Goal: Communication & Community: Answer question/provide support

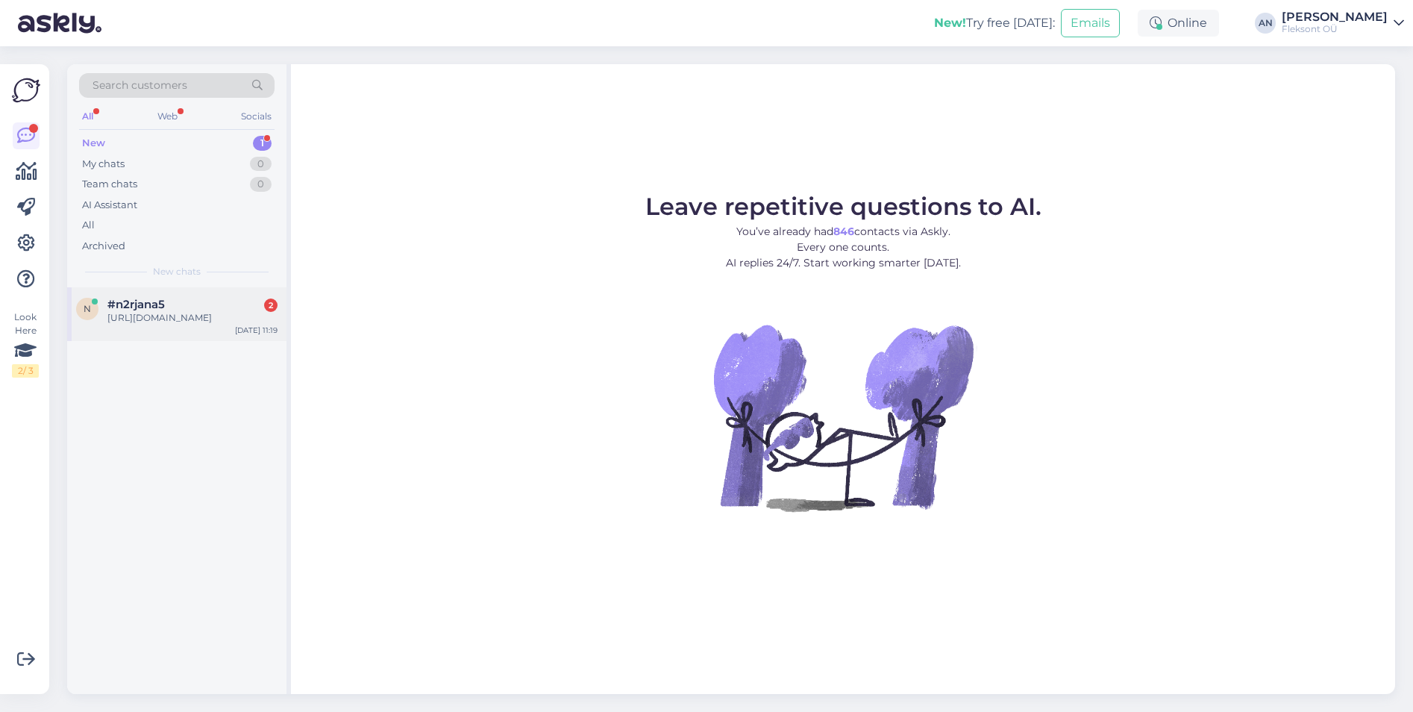
click at [169, 341] on div "n #n2rjana5 2 [URL][DOMAIN_NAME] [DATE] 11:19" at bounding box center [176, 314] width 219 height 54
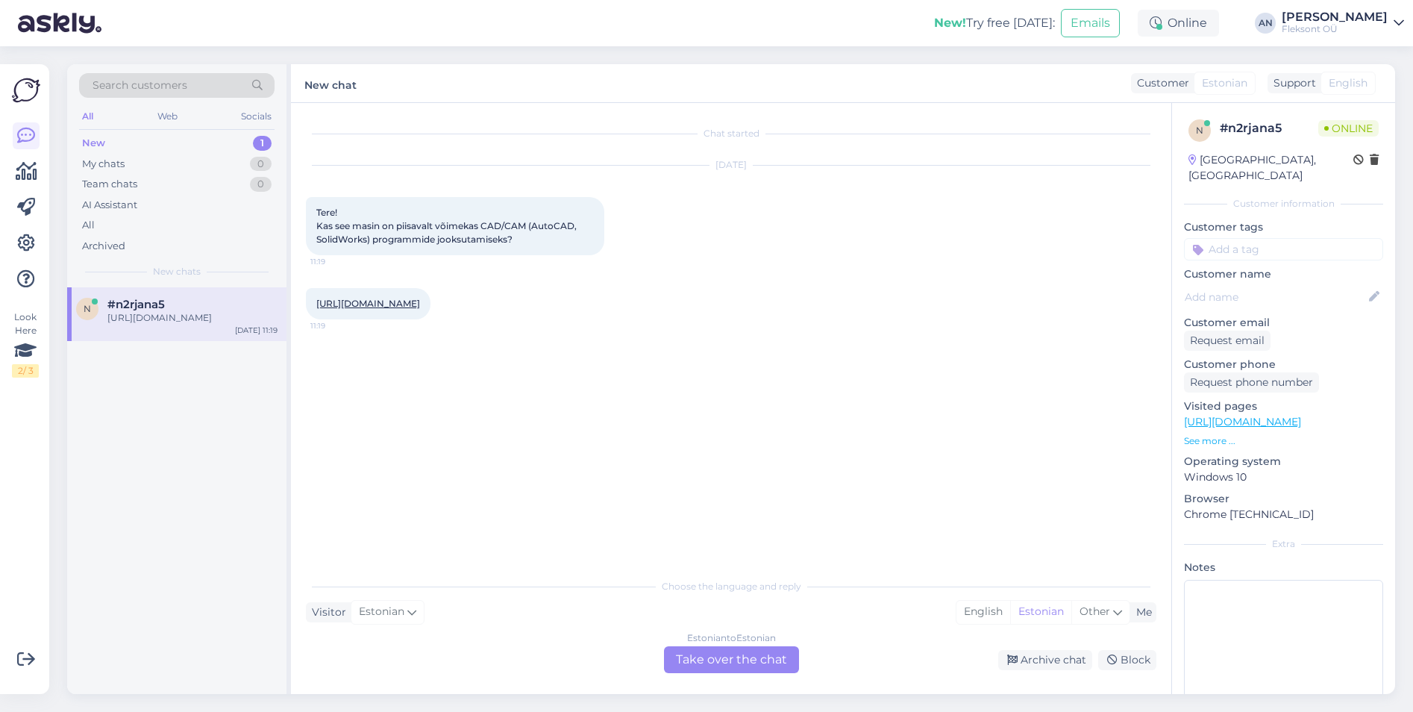
click at [605, 350] on div "Chat started [DATE] Tere! Kas see masin on piisavalt võimekas CAD/CAM (AutoCAD,…" at bounding box center [738, 337] width 864 height 439
click at [420, 298] on link "[URL][DOMAIN_NAME]" at bounding box center [368, 303] width 104 height 11
click at [711, 659] on div "Estonian to Estonian Take over the chat" at bounding box center [731, 659] width 135 height 27
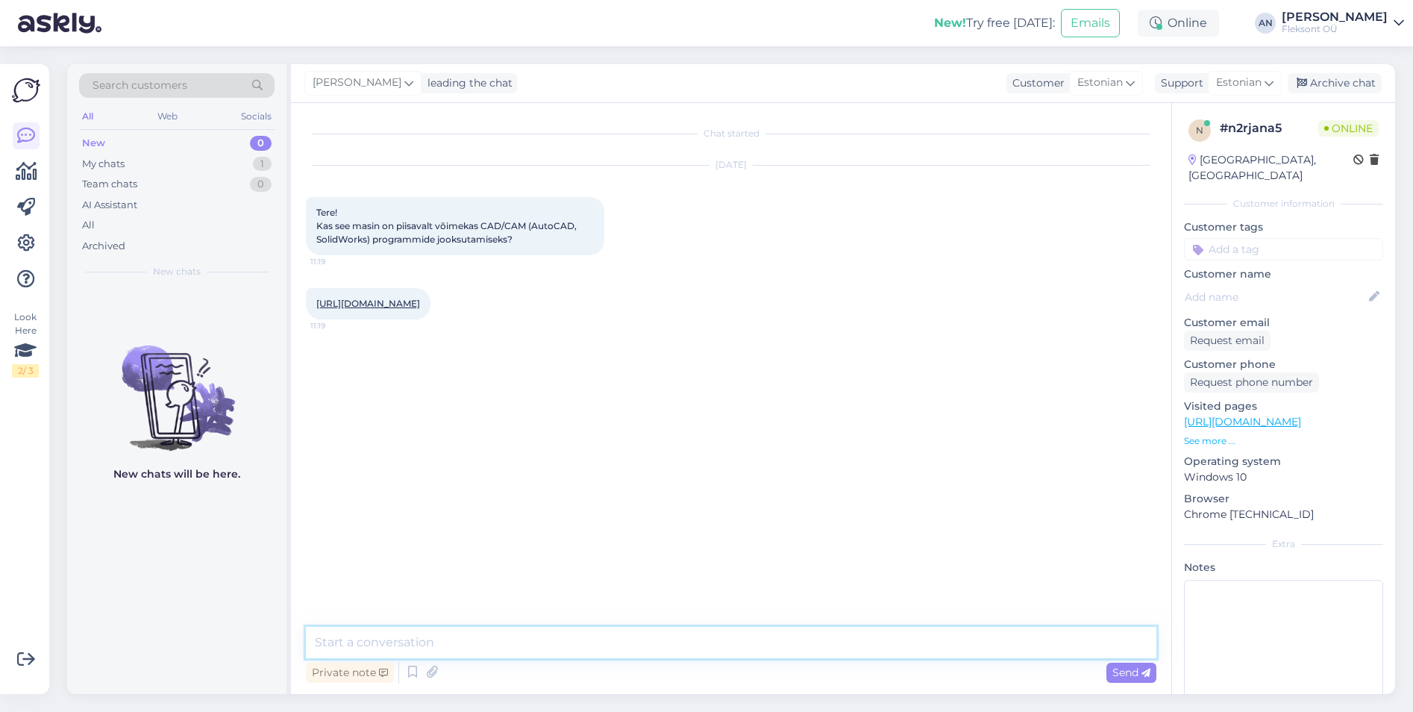
click at [469, 645] on textarea at bounding box center [731, 642] width 851 height 31
type textarea "Tere"
paste textarea "[URL][DOMAIN_NAME]"
click at [809, 641] on textarea "3D jaoks on [PERSON_NAME] siiski eraldi videogaardi mäluga videokaarti. Sobivad…" at bounding box center [731, 642] width 851 height 31
type textarea "3D jaoks on [PERSON_NAME] siiski eraldi videogaardi mäluga videokaarti. Sobivad…"
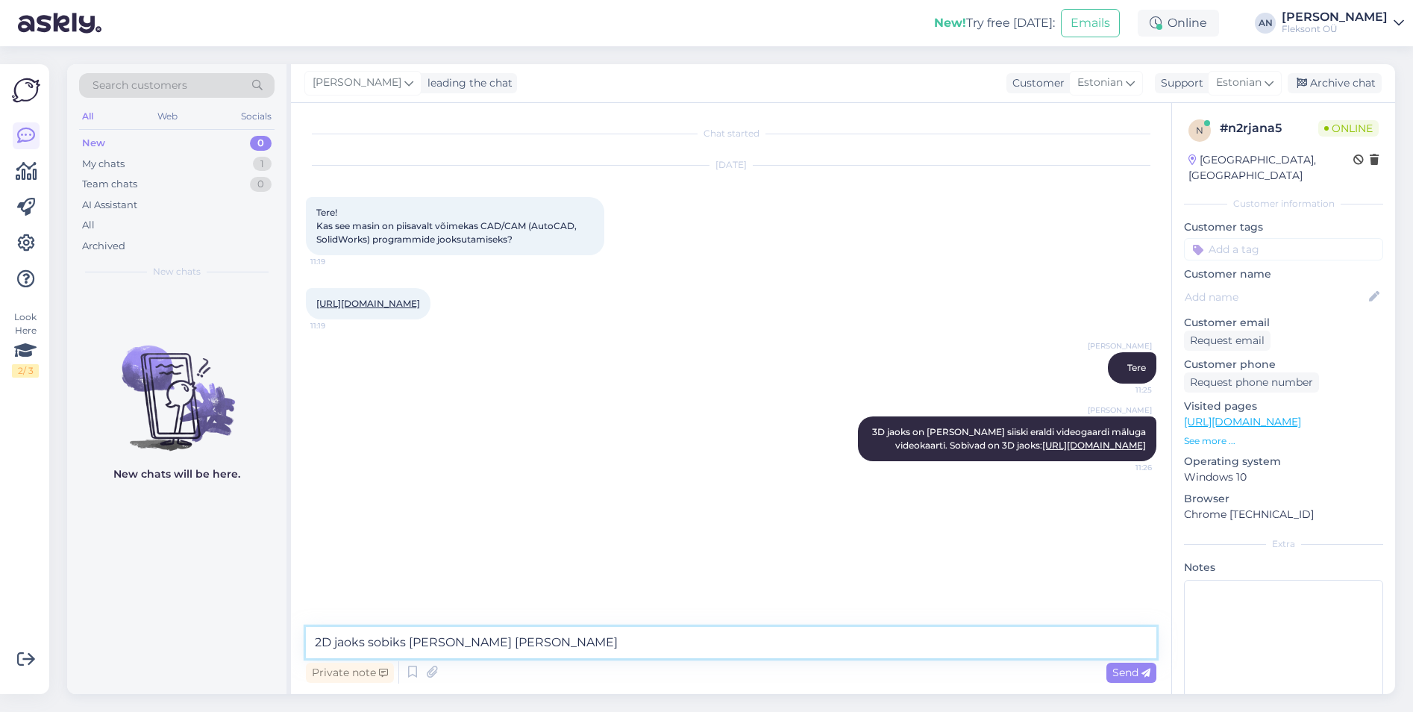
type textarea "2D jaoks sobiks [PERSON_NAME] [PERSON_NAME]."
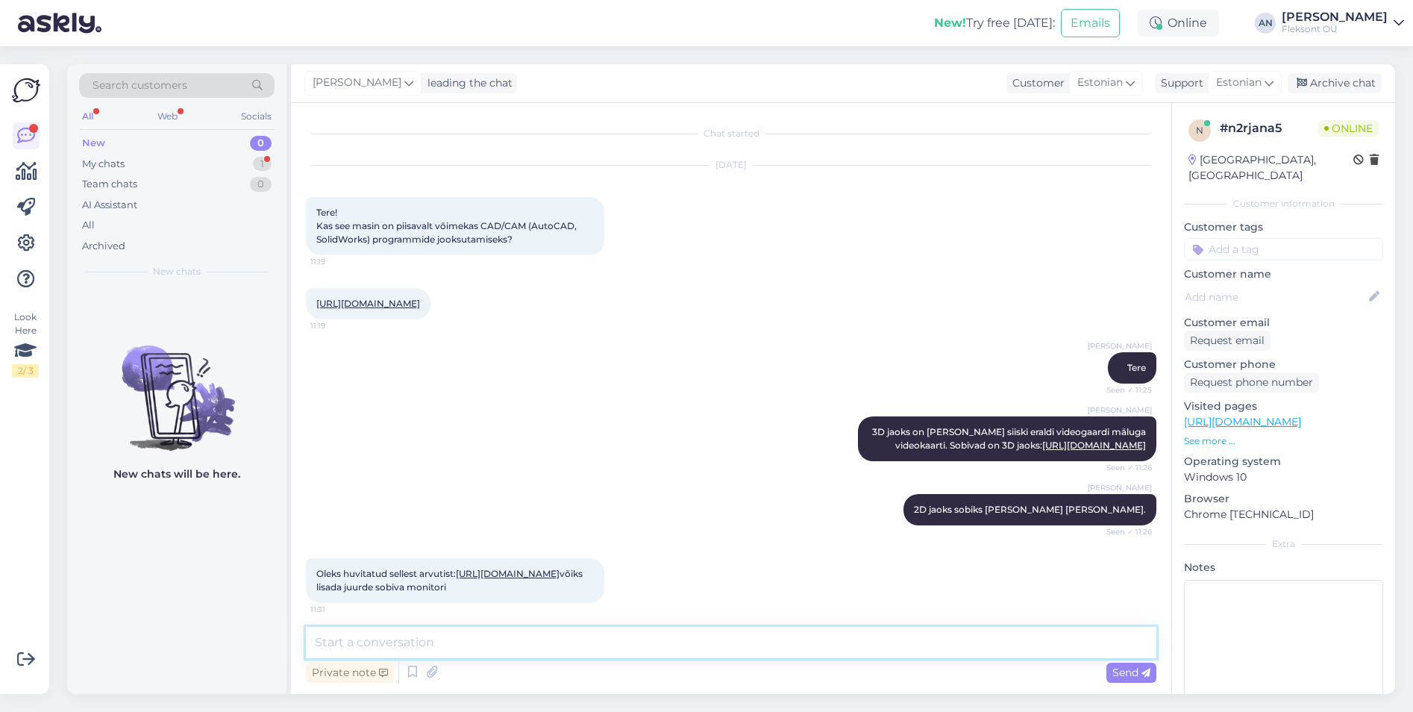
scroll to position [33, 0]
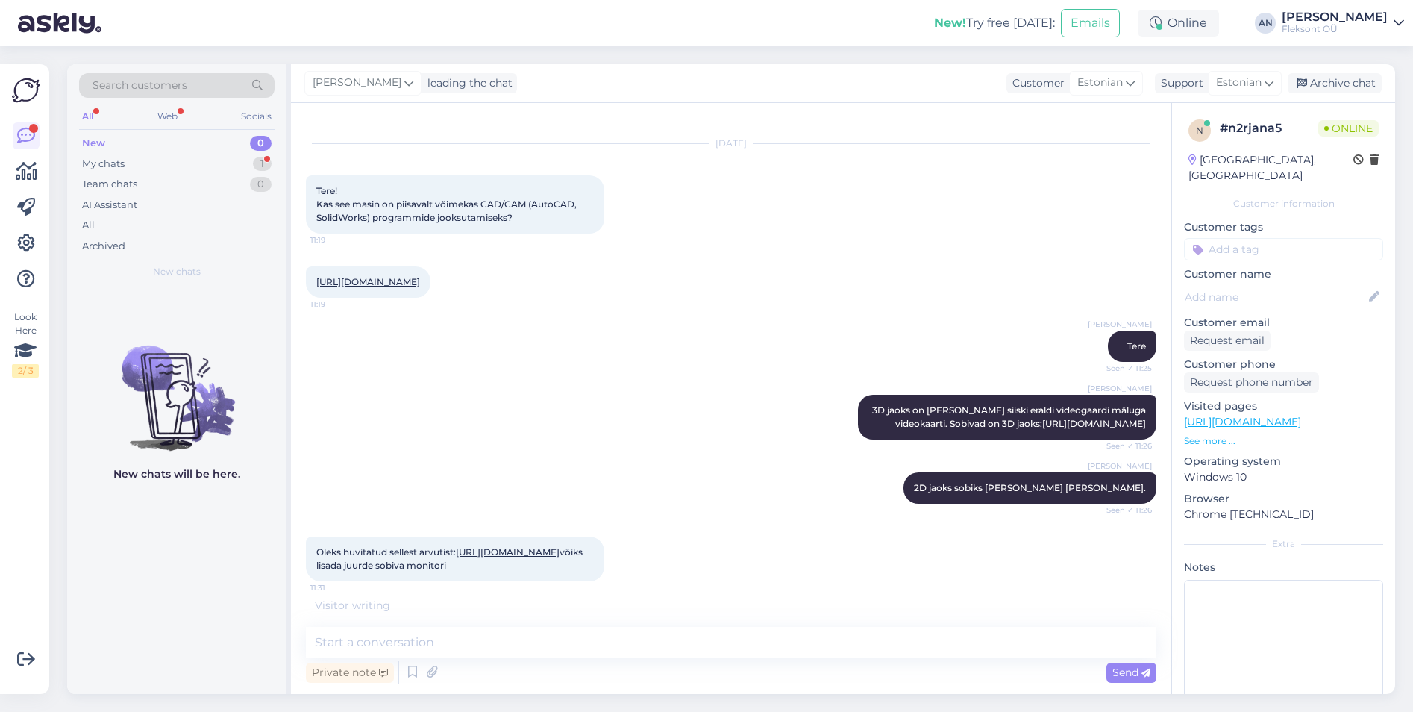
click at [456, 557] on link "[URL][DOMAIN_NAME]" at bounding box center [508, 551] width 104 height 11
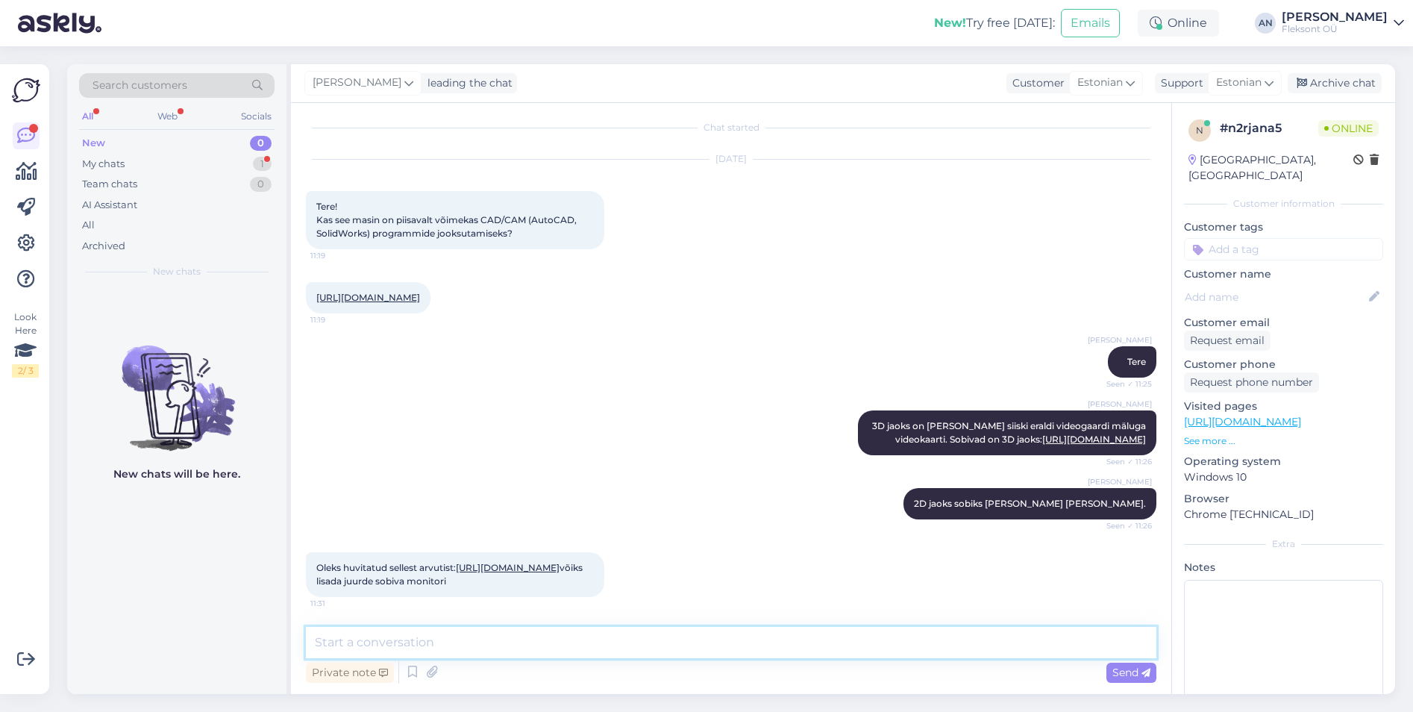
click at [463, 641] on textarea at bounding box center [731, 642] width 851 height 31
type textarea "Kui suure tollimõõduga võiks ekraan olla? 27", 32" või 34"?"
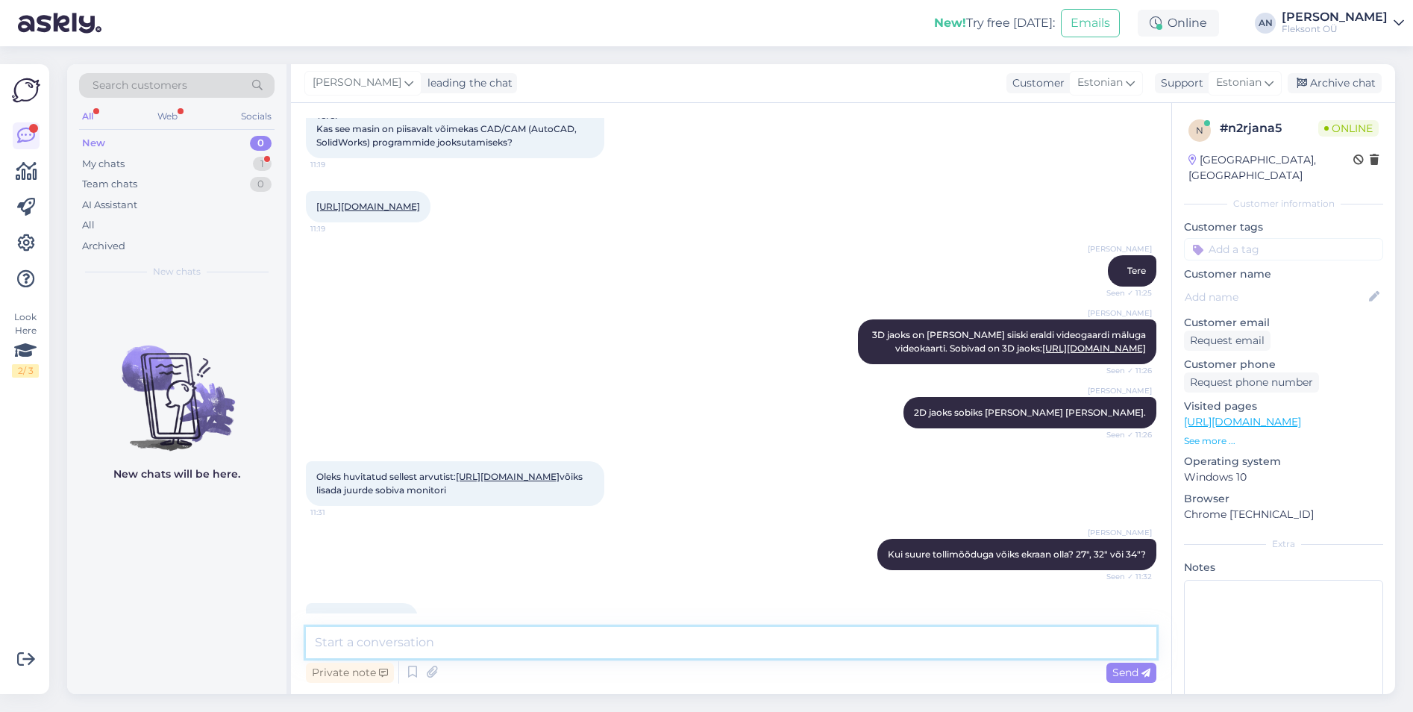
scroll to position [161, 0]
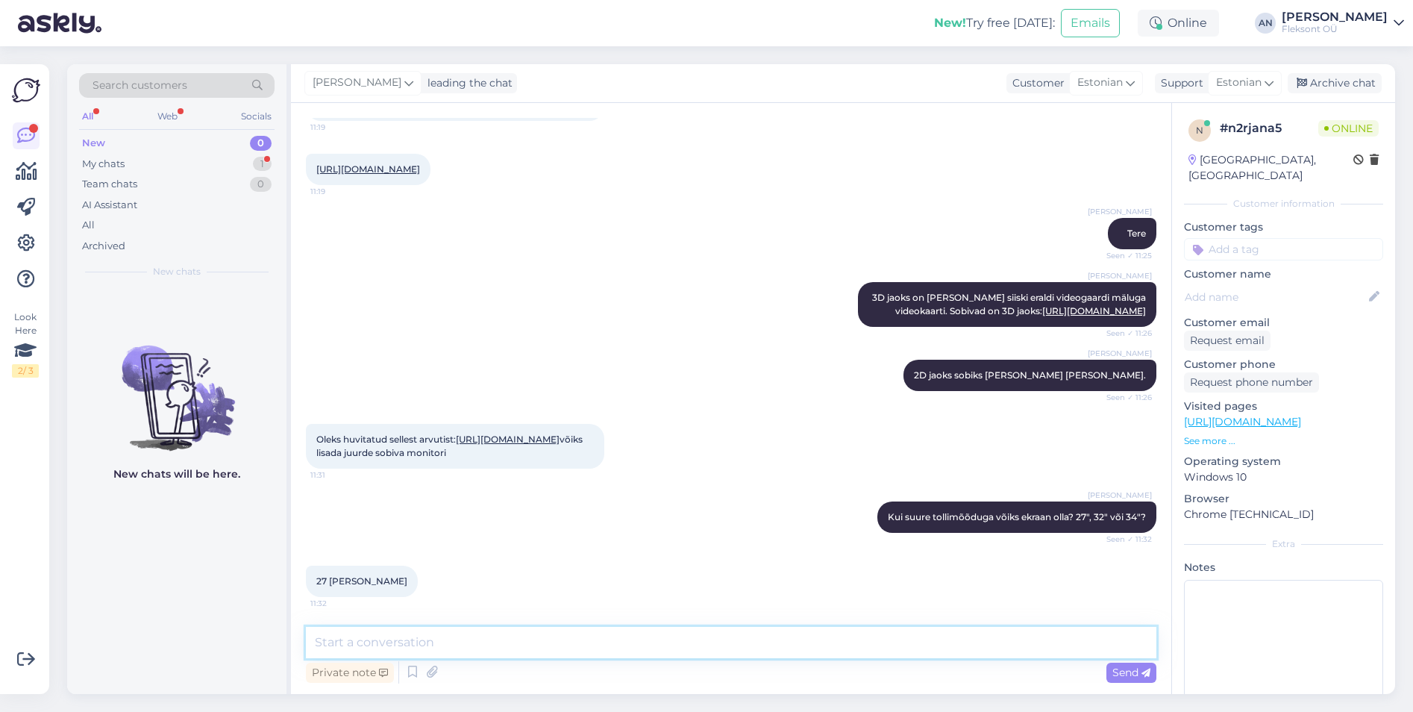
click at [508, 645] on textarea at bounding box center [731, 642] width 851 height 31
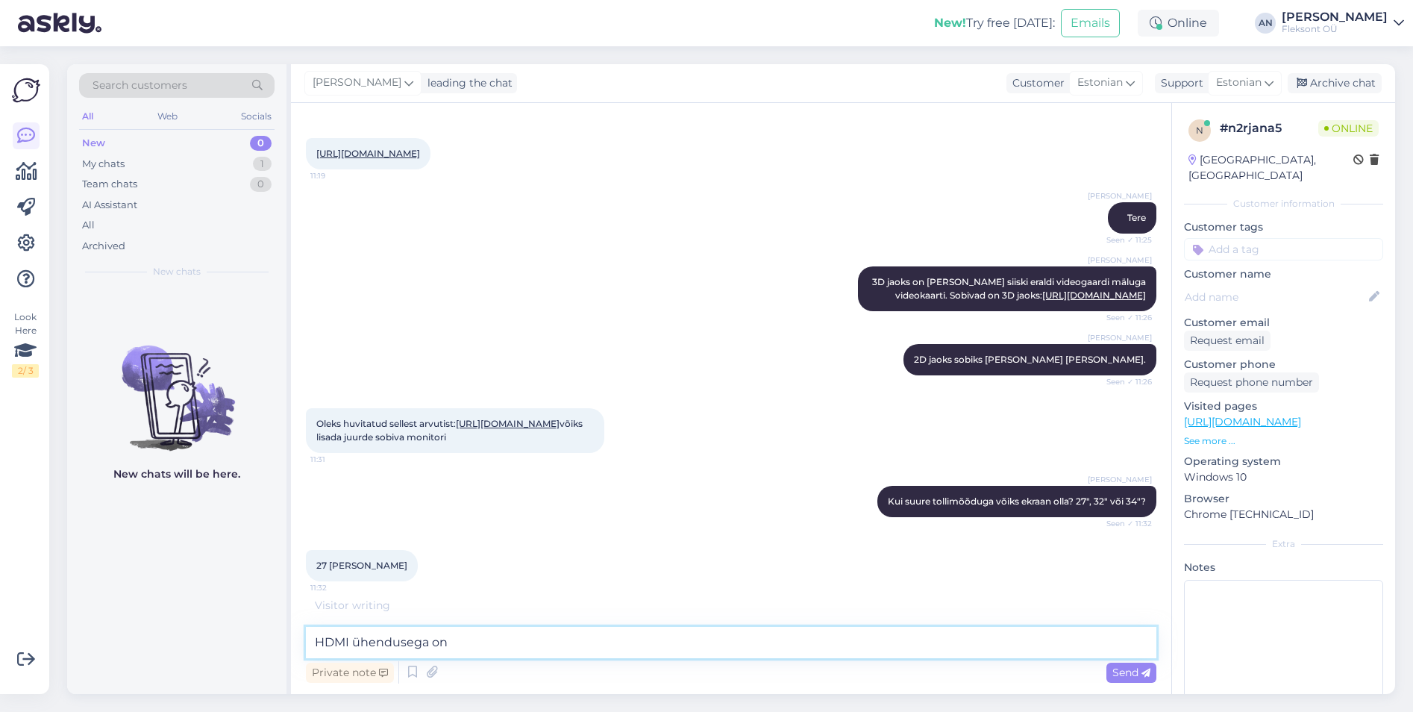
scroll to position [225, 0]
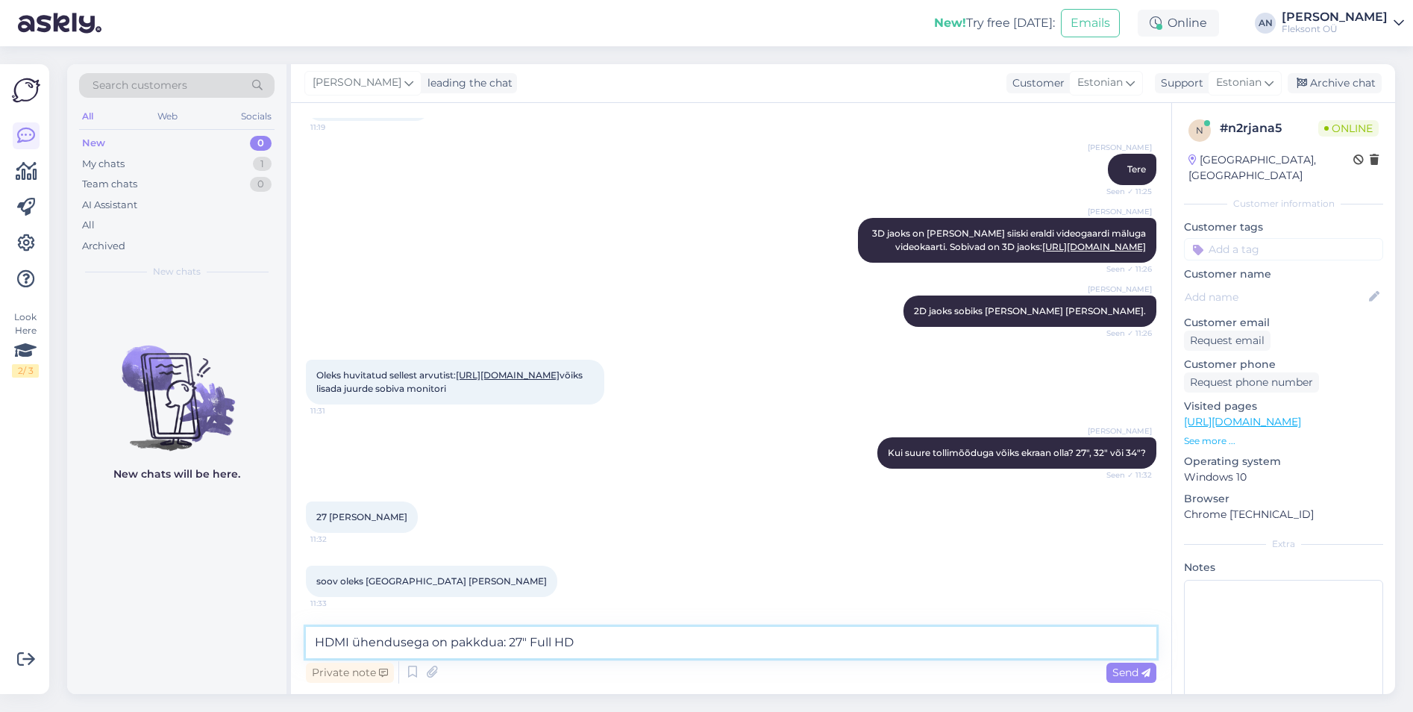
paste textarea "[URL][DOMAIN_NAME]"
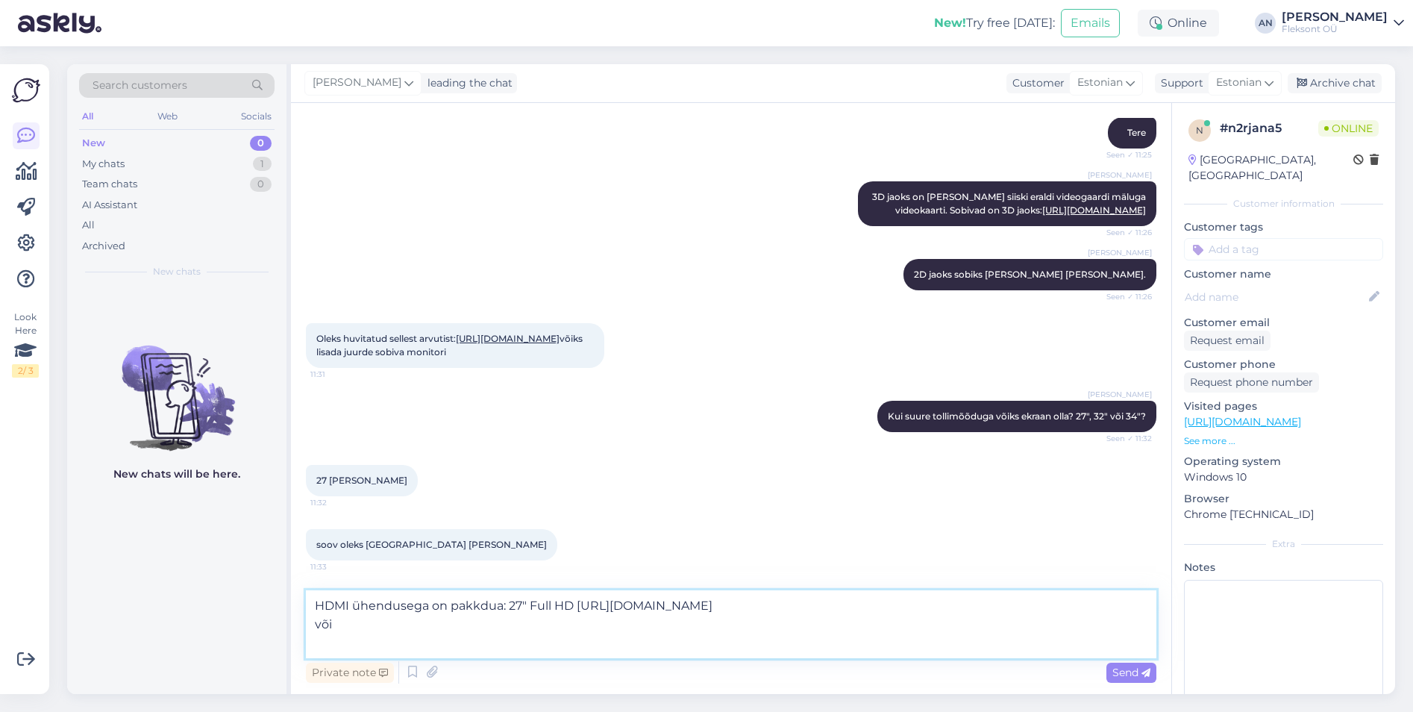
paste textarea "[URL][DOMAIN_NAME]"
click at [360, 627] on textarea "HDMI ühendusega on pakkdua: 27" Full HD [URL][DOMAIN_NAME] või [URL][DOMAIN_NAM…" at bounding box center [731, 624] width 851 height 68
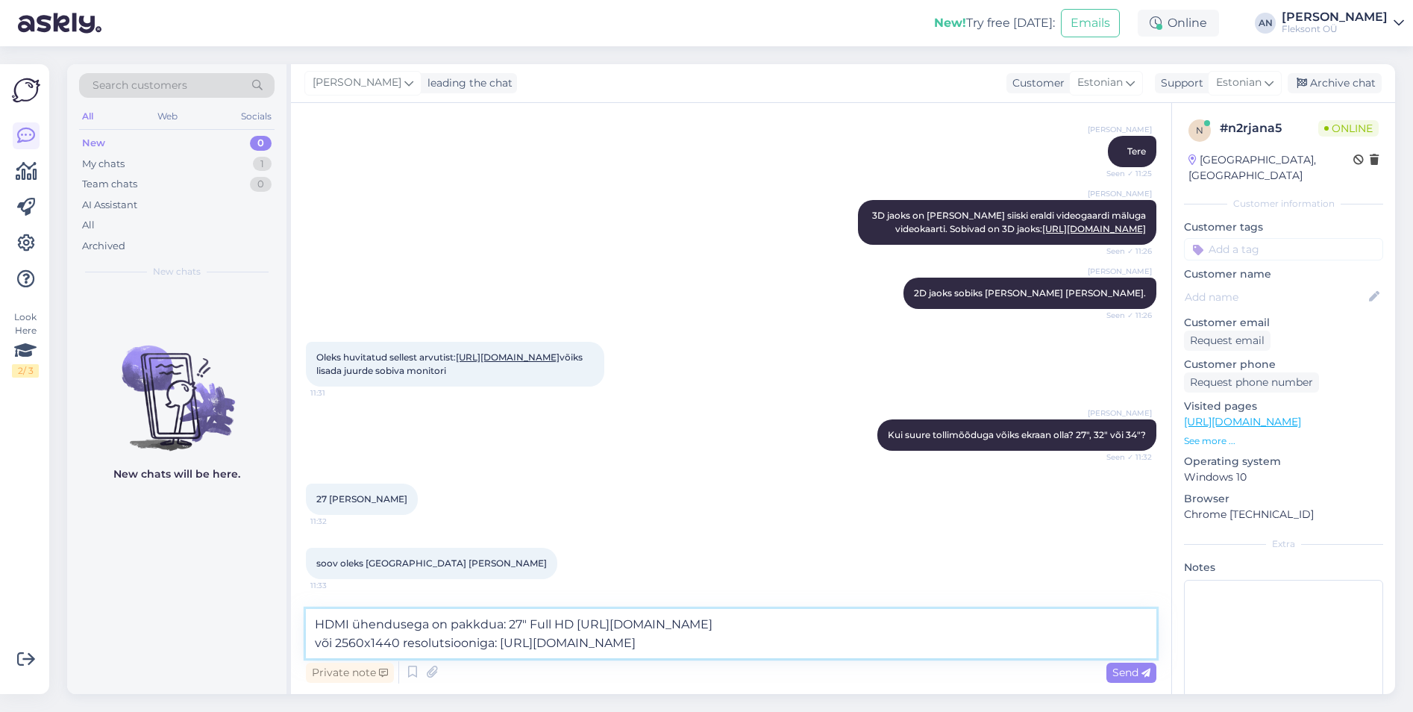
type textarea "HDMI ühendusega on pakkdua: 27" Full HD [URL][DOMAIN_NAME] või 2560x1440 resolu…"
click at [456, 355] on link "[URL][DOMAIN_NAME]" at bounding box center [508, 356] width 104 height 11
click at [756, 642] on textarea "HDMI ühendusega on pakkdua: 27" Full HD [URL][DOMAIN_NAME] või 2560x1440 resolu…" at bounding box center [731, 633] width 851 height 49
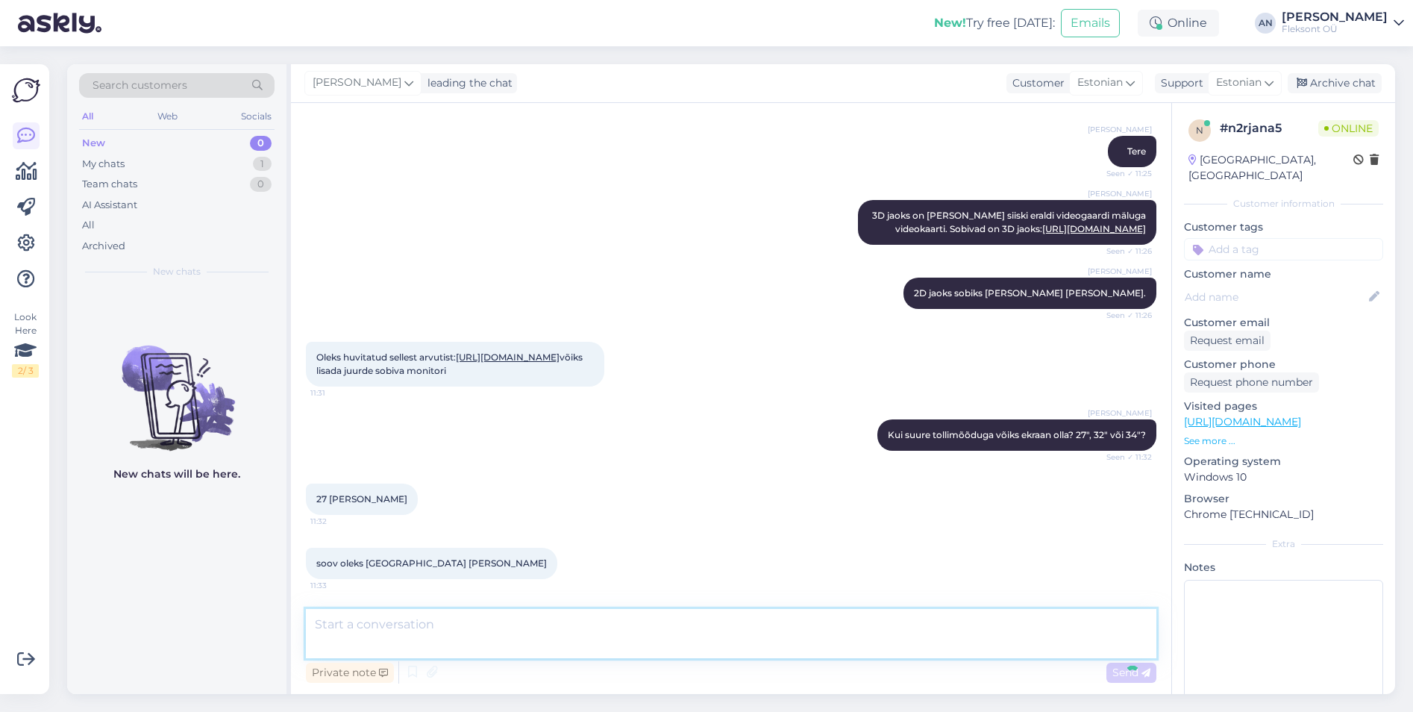
scroll to position [330, 0]
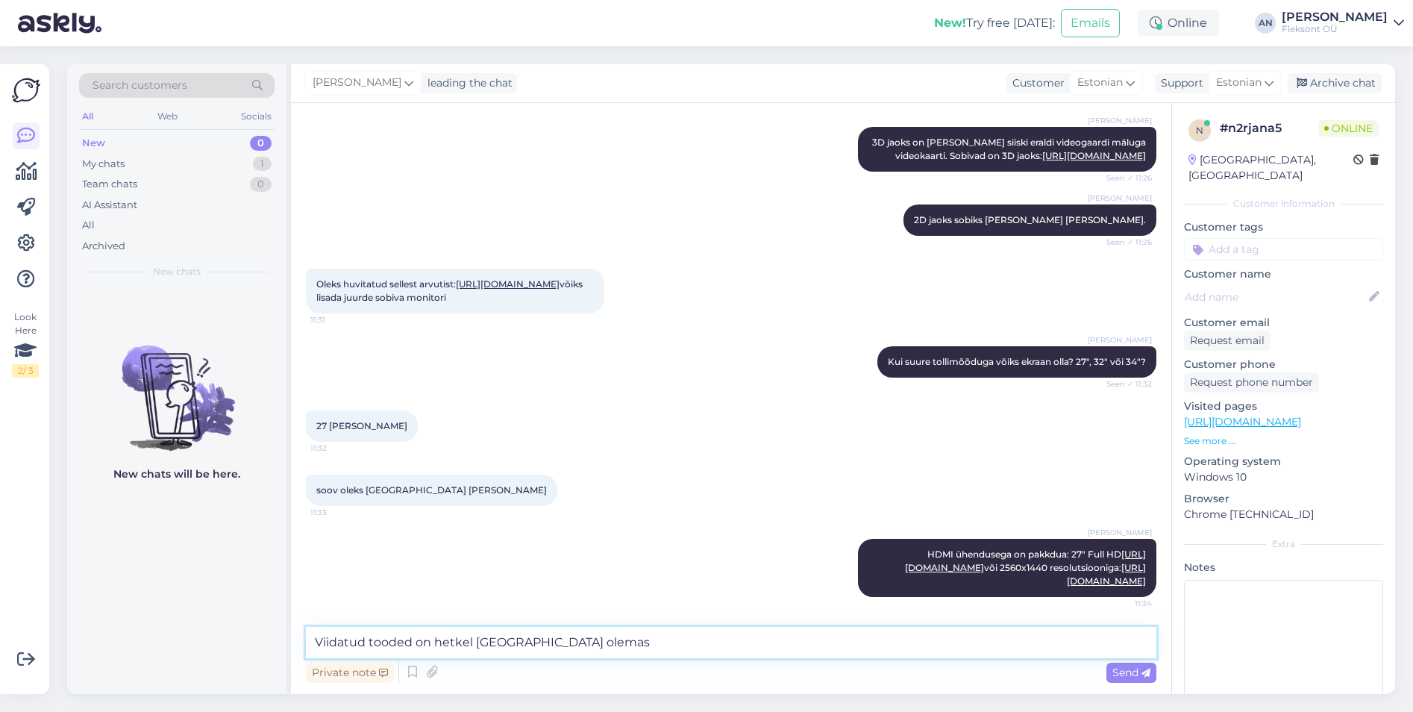
type textarea "Viidatud tooded on hetkel [GEOGRAPHIC_DATA] olemas."
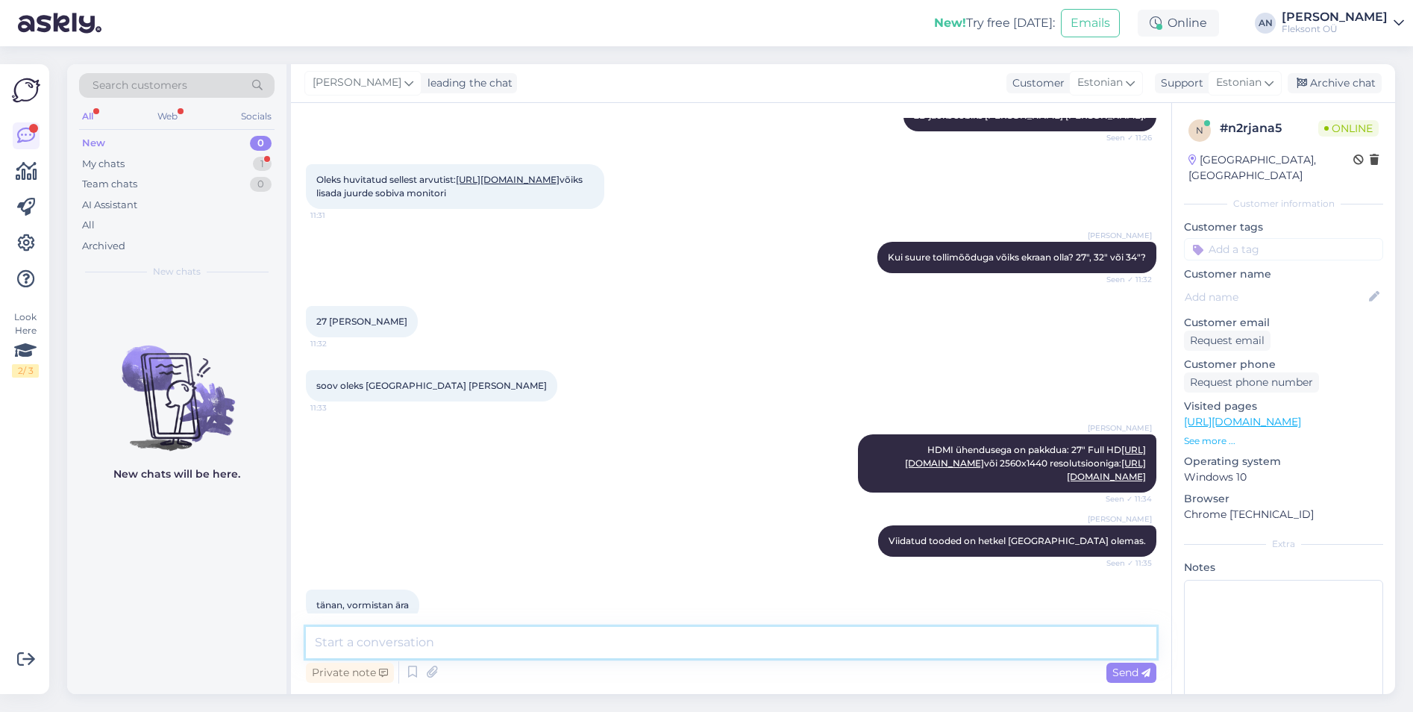
scroll to position [458, 0]
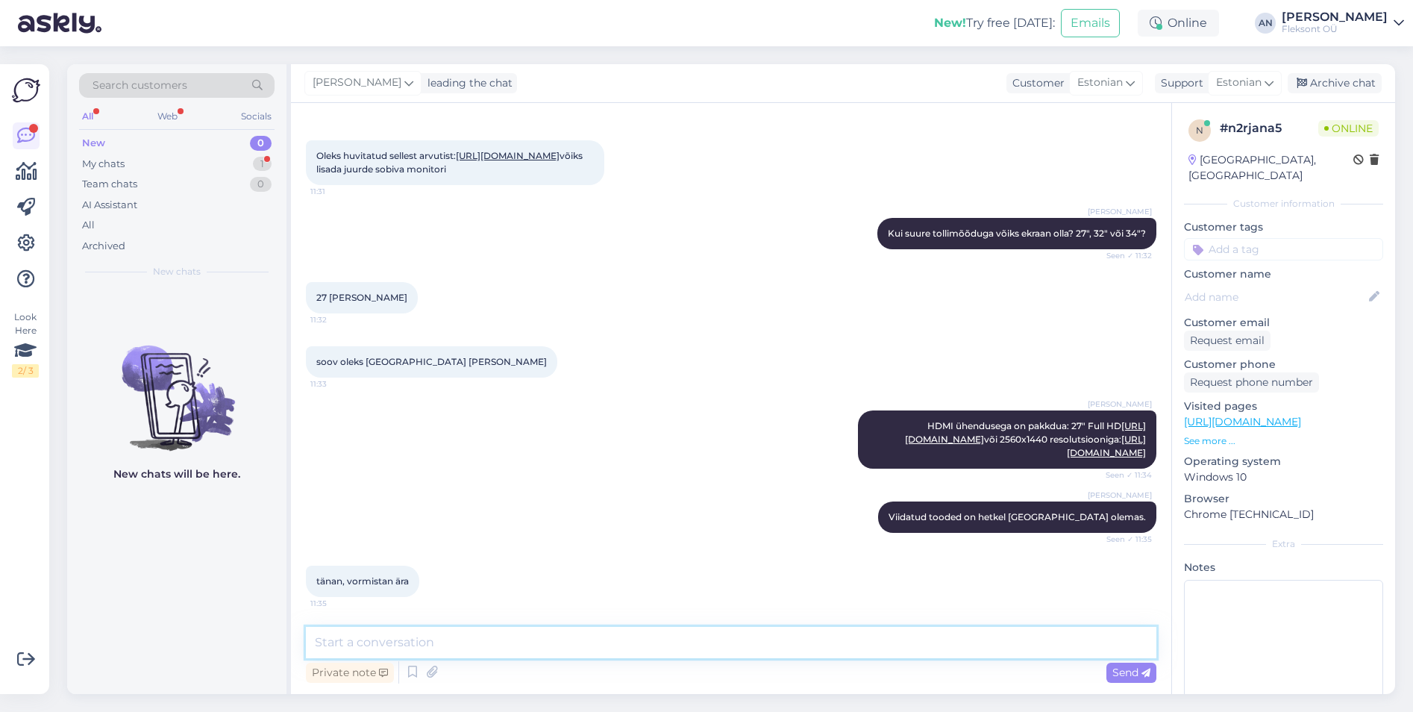
click at [572, 632] on textarea at bounding box center [731, 642] width 851 height 31
type textarea "Võtke heaks."
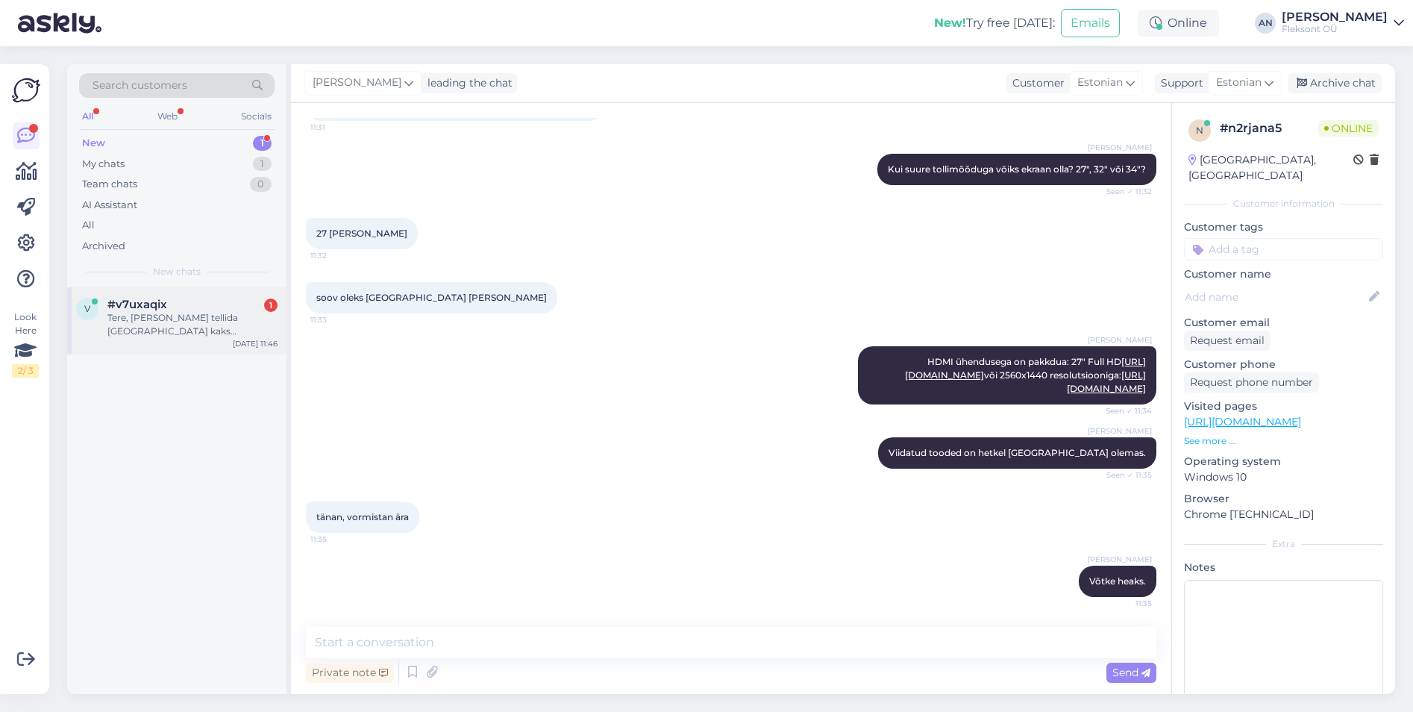
click at [169, 333] on div "Tere, [PERSON_NAME] tellida [GEOGRAPHIC_DATA] kaks komplekti [PERSON_NAME] klav…" at bounding box center [192, 324] width 170 height 27
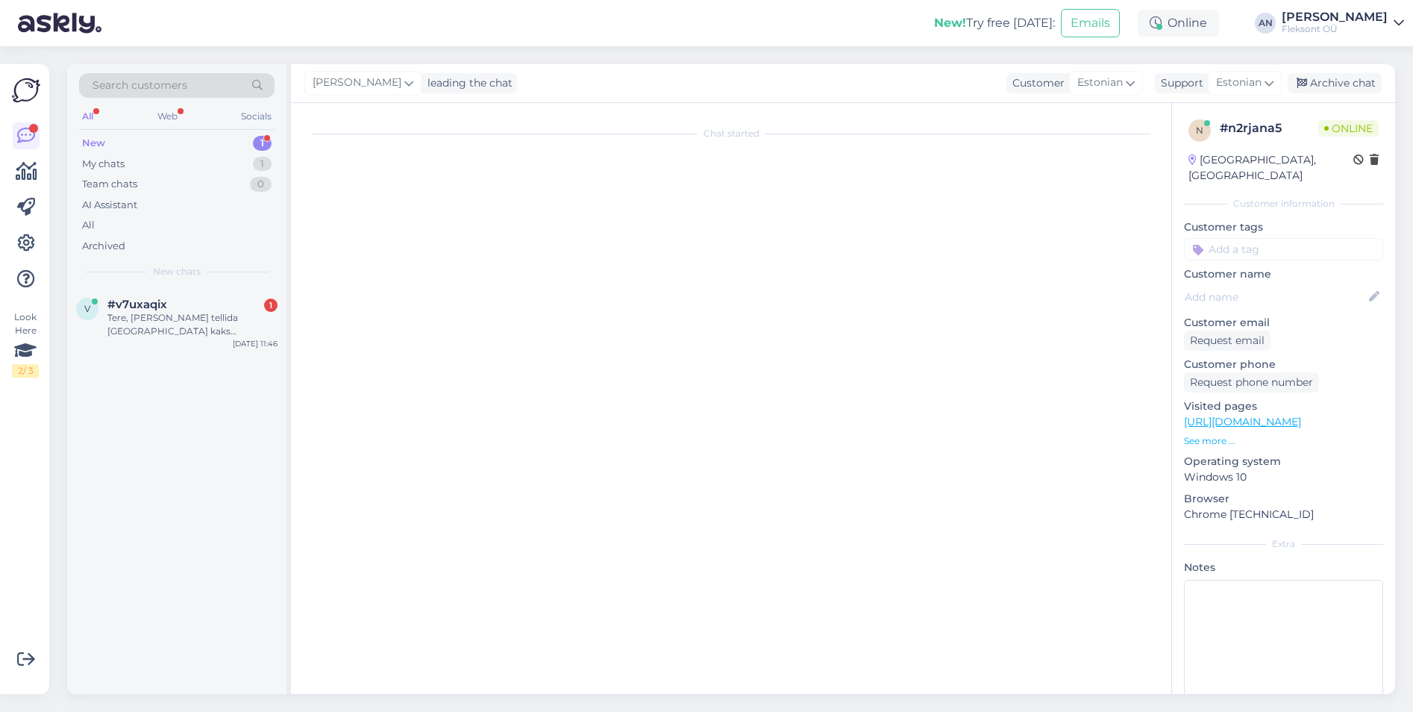
scroll to position [0, 0]
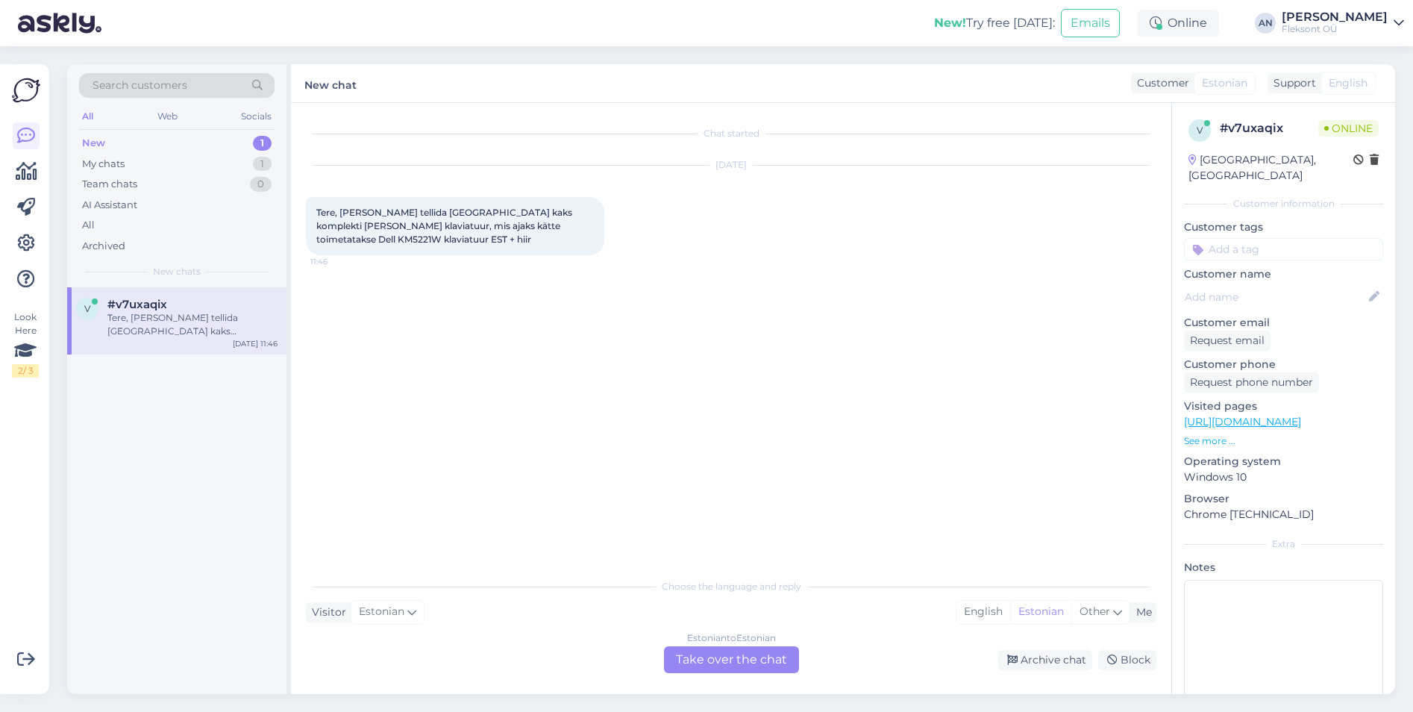
click at [590, 269] on div "[DATE] Tere, [PERSON_NAME] tellida [GEOGRAPHIC_DATA] kaks komplekti [PERSON_NAM…" at bounding box center [731, 210] width 851 height 122
drag, startPoint x: 451, startPoint y: 248, endPoint x: 306, endPoint y: 213, distance: 149.5
click at [306, 213] on div "Tere, [PERSON_NAME] tellida [GEOGRAPHIC_DATA] kaks komplekti [PERSON_NAME] klav…" at bounding box center [455, 226] width 298 height 58
drag, startPoint x: 306, startPoint y: 213, endPoint x: 414, endPoint y: 241, distance: 111.6
click at [414, 241] on div "Tere, [PERSON_NAME] tellida [GEOGRAPHIC_DATA] kaks komplekti [PERSON_NAME] klav…" at bounding box center [455, 226] width 298 height 58
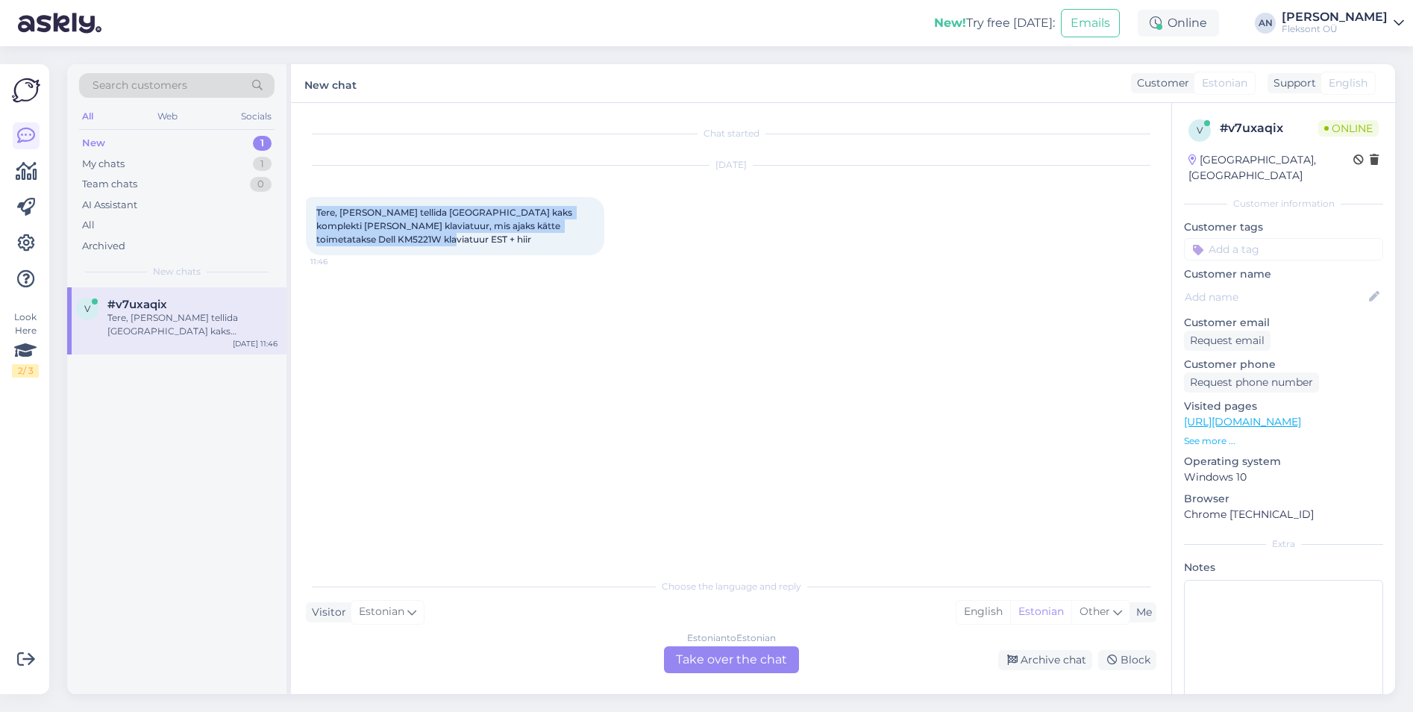
drag, startPoint x: 414, startPoint y: 241, endPoint x: 304, endPoint y: 213, distance: 113.1
click at [304, 213] on div "Chat started [DATE] Tere, [PERSON_NAME] tellida [GEOGRAPHIC_DATA] kaks komplekt…" at bounding box center [731, 398] width 880 height 591
click at [531, 364] on div "Chat started [DATE] Tere, [PERSON_NAME] tellida [GEOGRAPHIC_DATA] kaks komplekt…" at bounding box center [738, 337] width 864 height 439
drag, startPoint x: 458, startPoint y: 248, endPoint x: 307, endPoint y: 210, distance: 155.3
click at [307, 210] on div "Tere, [PERSON_NAME] tellida [GEOGRAPHIC_DATA] kaks komplekti [PERSON_NAME] klav…" at bounding box center [455, 226] width 298 height 58
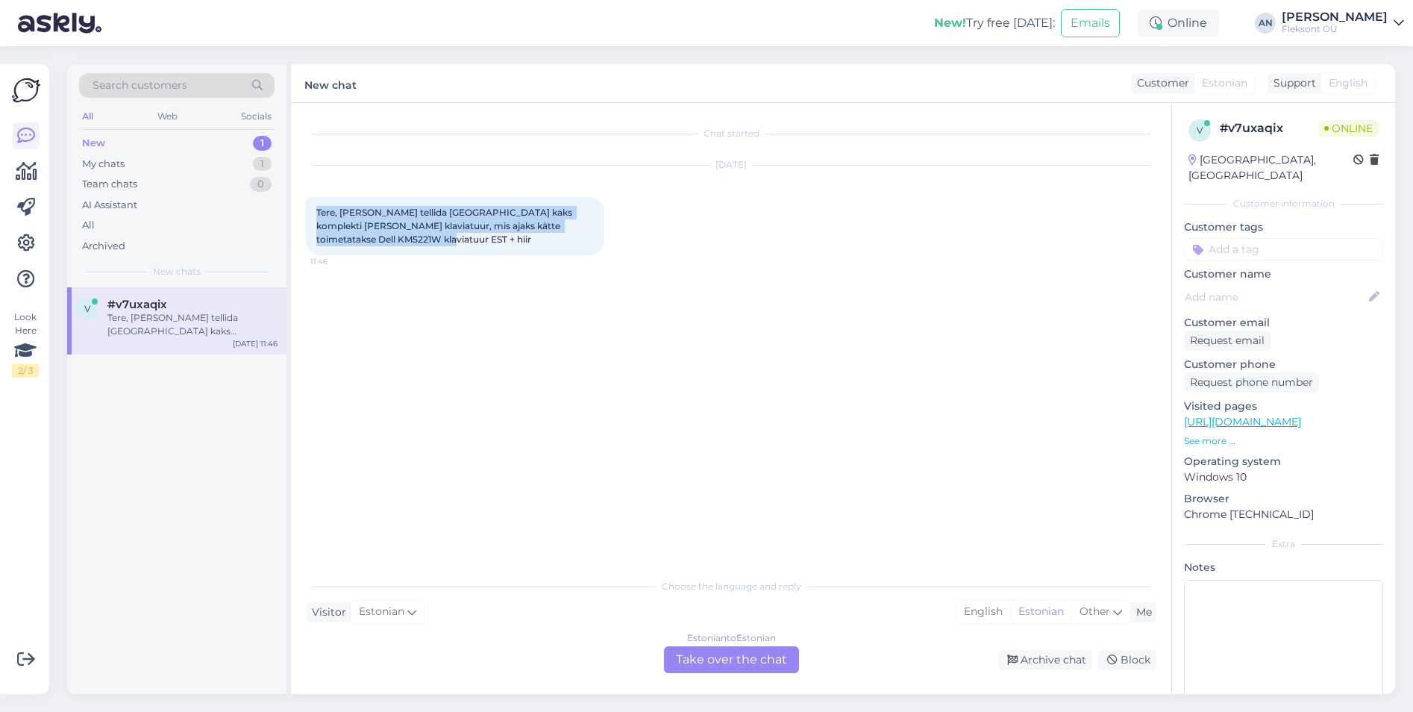
copy span "Tere, [PERSON_NAME] tellida [GEOGRAPHIC_DATA] kaks komplekti [PERSON_NAME] klav…"
